Goal: Task Accomplishment & Management: Manage account settings

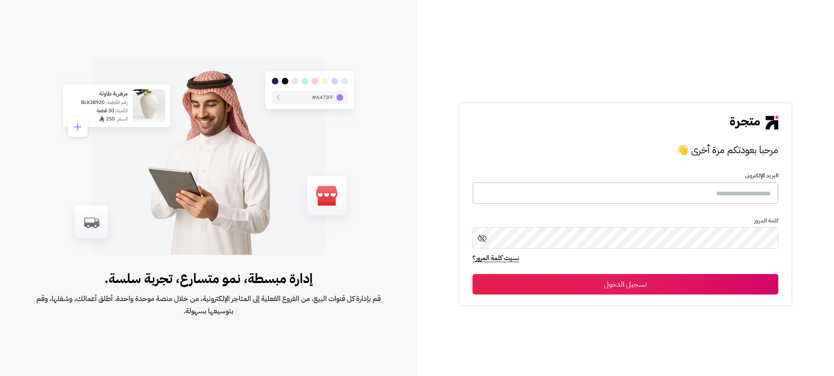
type input "**********"
click at [708, 281] on button "تسجيل الدخول" at bounding box center [626, 284] width 306 height 20
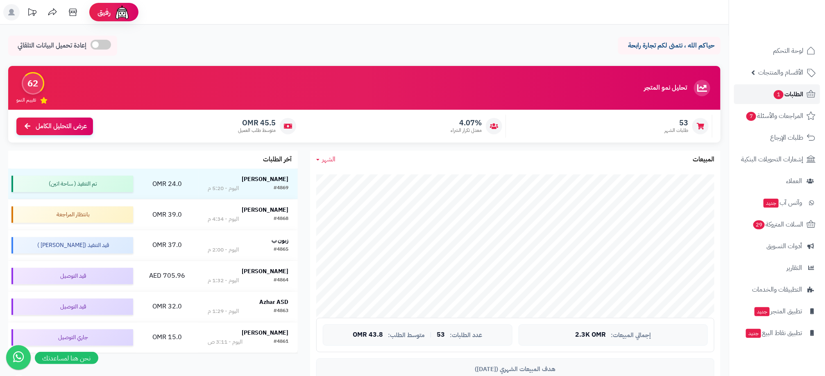
click at [773, 96] on span "1" at bounding box center [778, 94] width 10 height 9
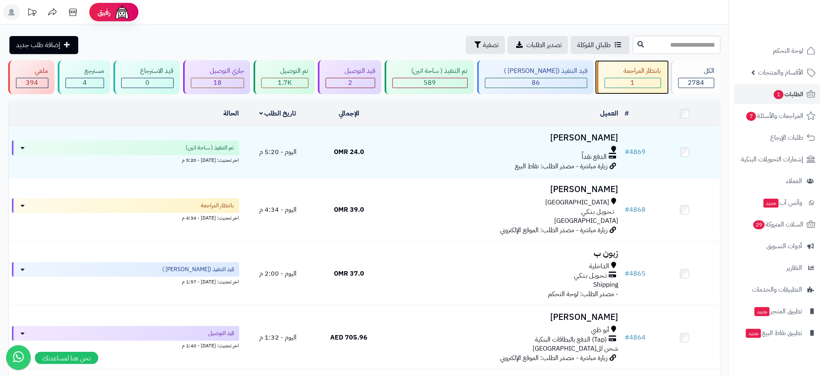
click at [639, 78] on div "1" at bounding box center [633, 82] width 56 height 9
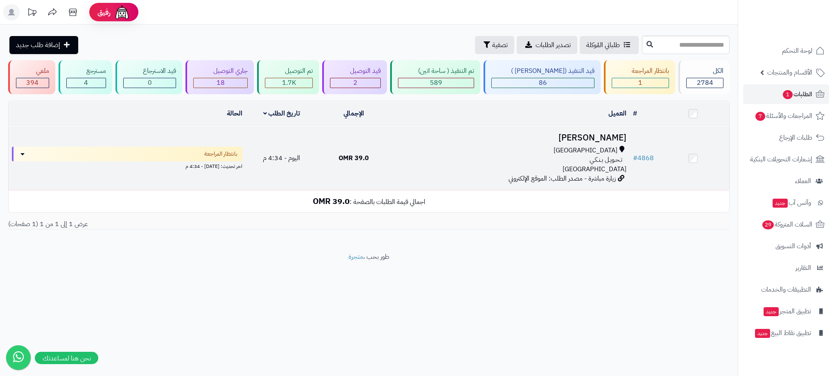
click at [466, 147] on div "[GEOGRAPHIC_DATA]" at bounding box center [509, 150] width 233 height 9
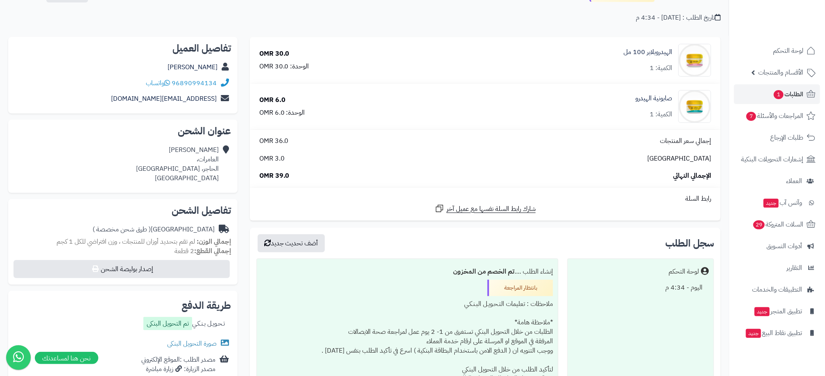
scroll to position [123, 0]
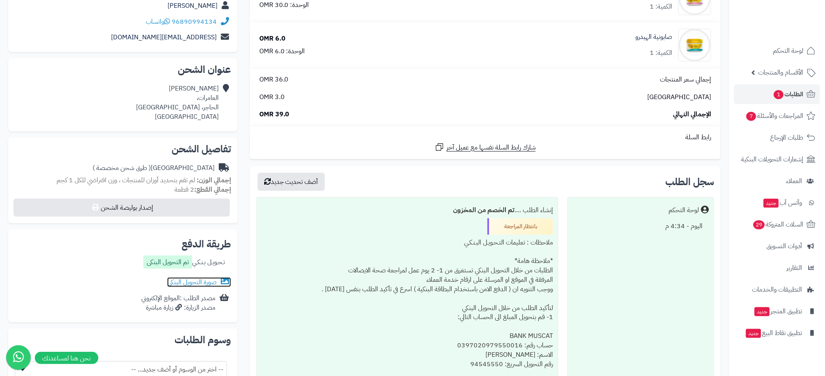
click at [186, 283] on link "صورة التحويل البنكى" at bounding box center [199, 282] width 64 height 10
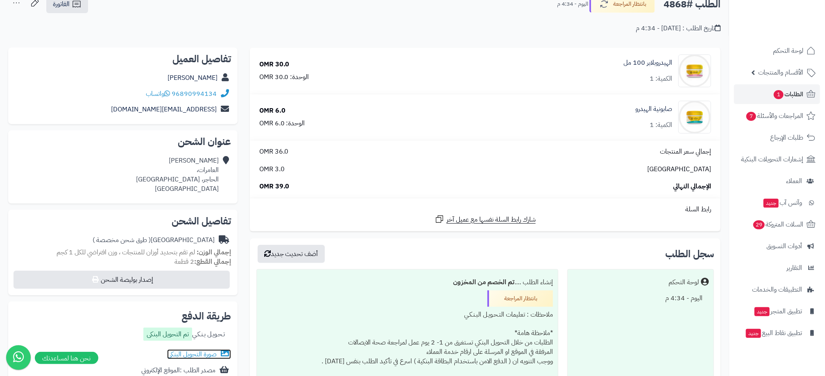
scroll to position [0, 0]
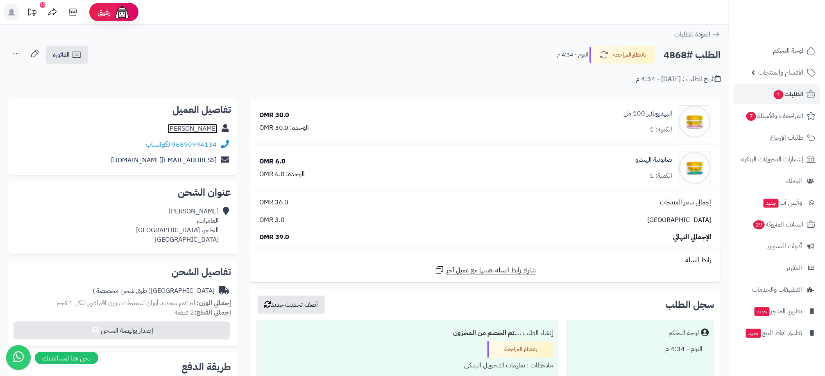
click at [190, 127] on link "محمد الوهيبي" at bounding box center [192, 129] width 50 height 10
click at [634, 58] on button "بانتظار المراجعة" at bounding box center [622, 54] width 66 height 17
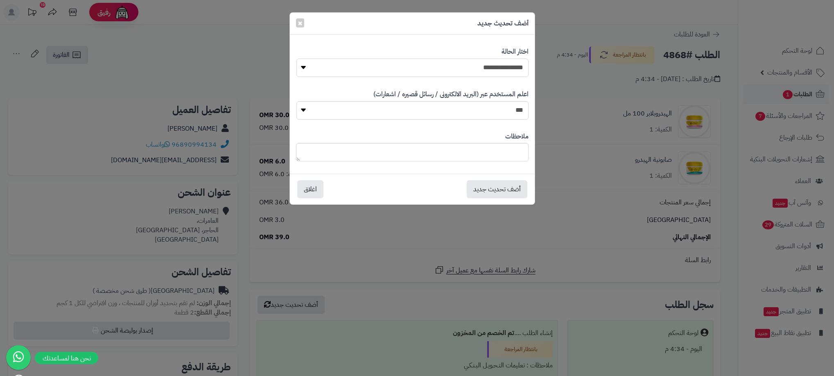
click at [512, 73] on select "**********" at bounding box center [412, 68] width 232 height 18
select select "**"
click at [296, 59] on select "**********" at bounding box center [412, 68] width 232 height 18
click at [511, 185] on button "أضف تحديث جديد" at bounding box center [497, 189] width 61 height 18
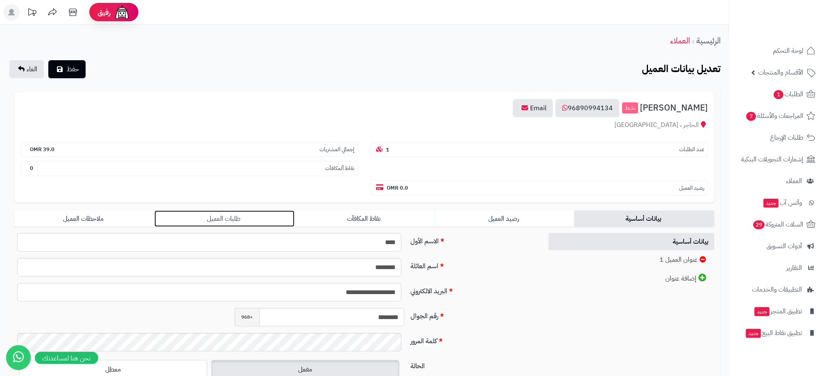
click at [239, 223] on link "طلبات العميل" at bounding box center [224, 218] width 140 height 16
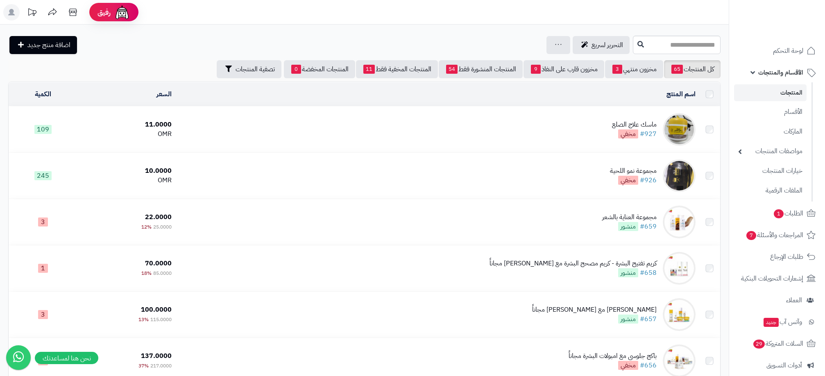
scroll to position [1332, 0]
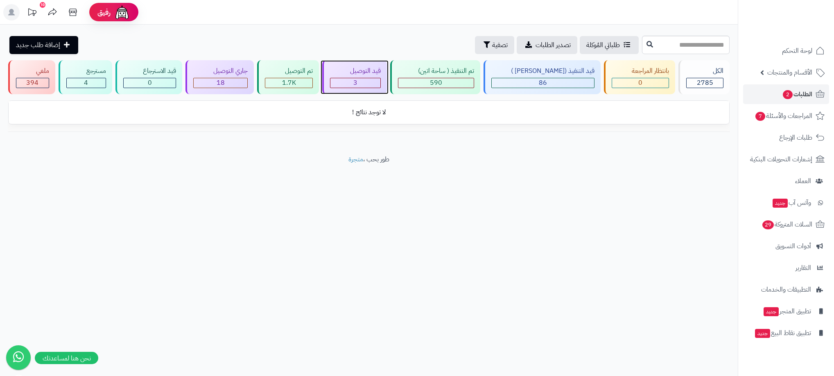
click at [380, 84] on div "3" at bounding box center [355, 82] width 50 height 9
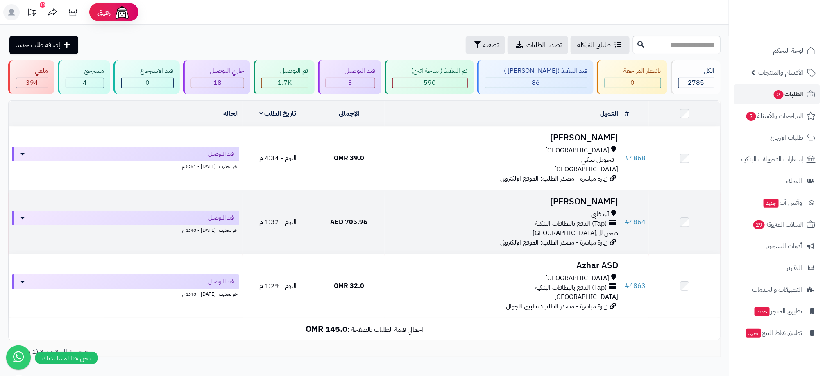
click at [465, 225] on div "(Tap) الدفع بالبطاقات البنكية" at bounding box center [503, 223] width 230 height 9
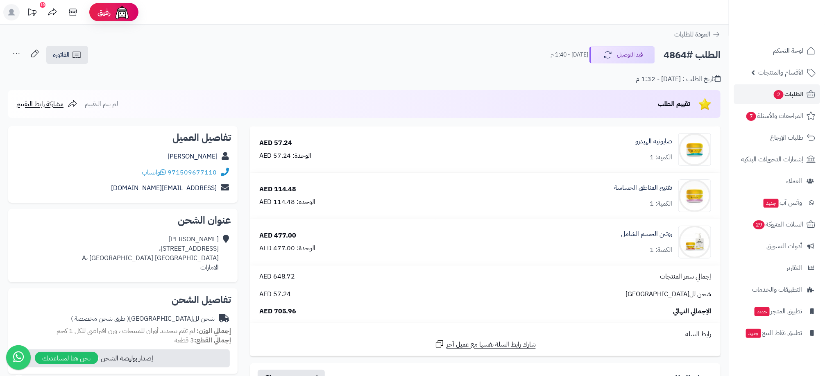
drag, startPoint x: 0, startPoint y: 1, endPoint x: 171, endPoint y: 36, distance: 174.2
click at [171, 36] on div "العودة للطلبات" at bounding box center [364, 34] width 728 height 10
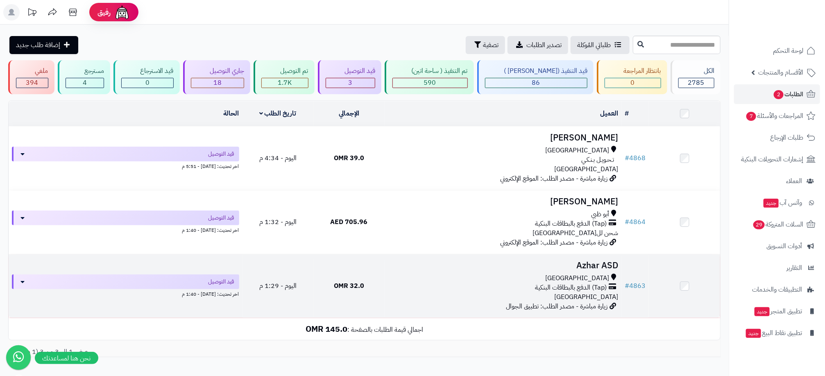
click at [445, 296] on div "[GEOGRAPHIC_DATA] (Tap) الدفع بالبطاقات البنكية عمان" at bounding box center [503, 288] width 230 height 28
